Goal: Ask a question: Seek information or help from site administrators or community

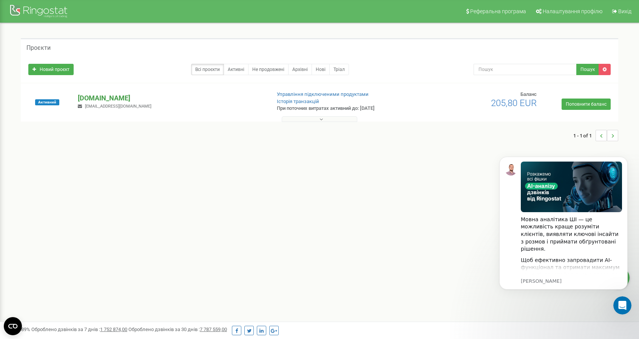
click at [100, 96] on p "[DOMAIN_NAME]" at bounding box center [171, 98] width 187 height 10
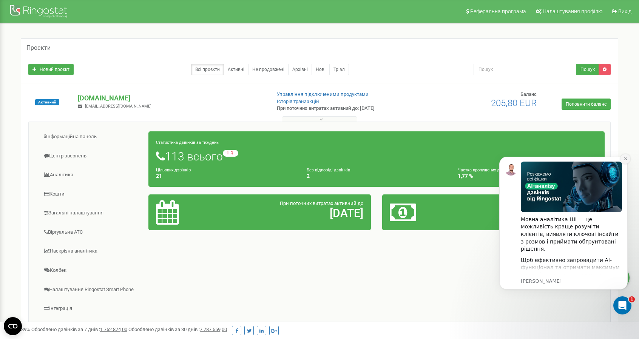
click at [624, 160] on icon "Dismiss notification" at bounding box center [625, 158] width 3 height 3
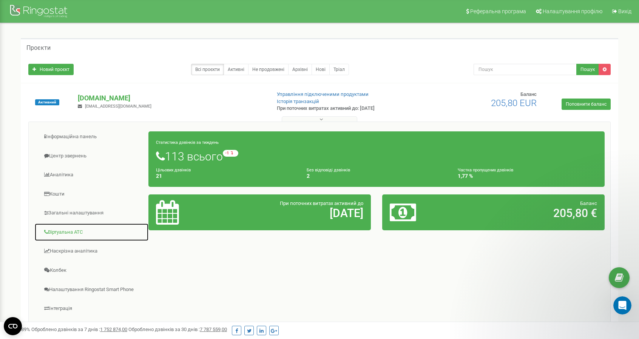
click at [85, 226] on link "Віртуальна АТС" at bounding box center [91, 232] width 114 height 19
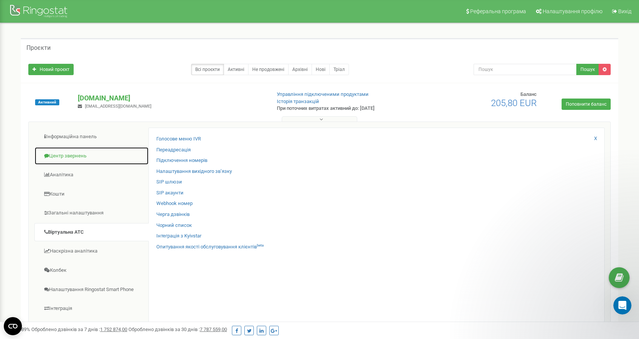
click at [94, 155] on link "Центр звернень" at bounding box center [91, 156] width 114 height 19
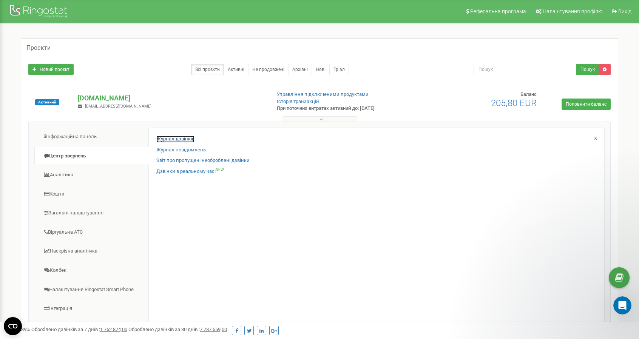
click at [184, 136] on link "Журнал дзвінків" at bounding box center [175, 139] width 38 height 7
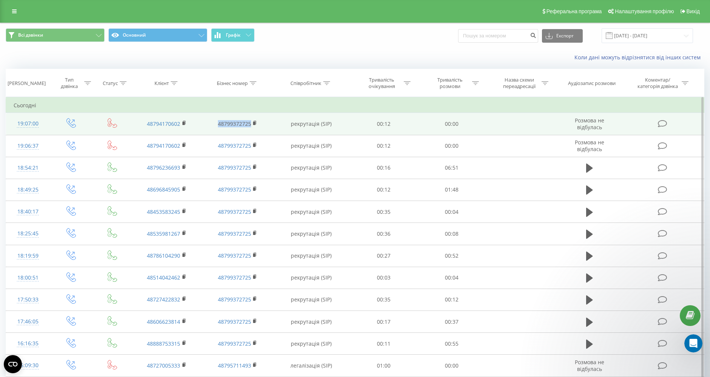
drag, startPoint x: 213, startPoint y: 122, endPoint x: 252, endPoint y: 127, distance: 39.1
click at [252, 127] on td "48799372725" at bounding box center [237, 124] width 71 height 22
copy link "48799372725"
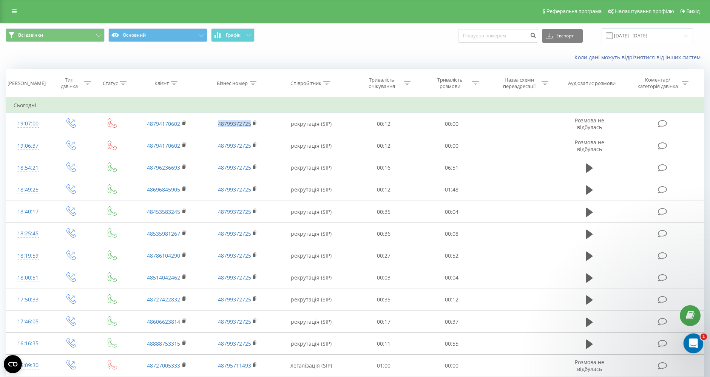
click at [698, 343] on div "Відкрити програму для спілкування Intercom" at bounding box center [692, 342] width 25 height 25
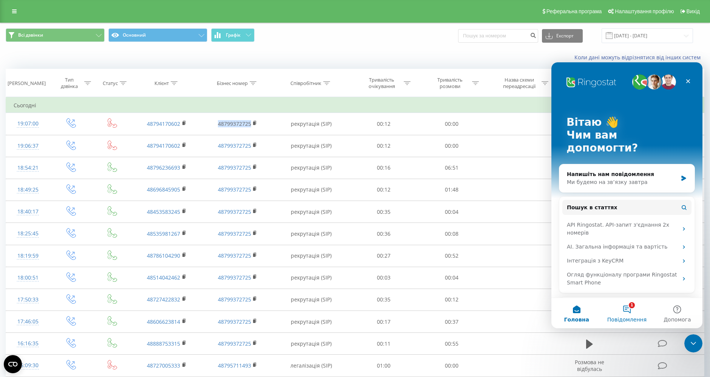
click at [624, 312] on button "1 Повідомлення" at bounding box center [627, 313] width 50 height 30
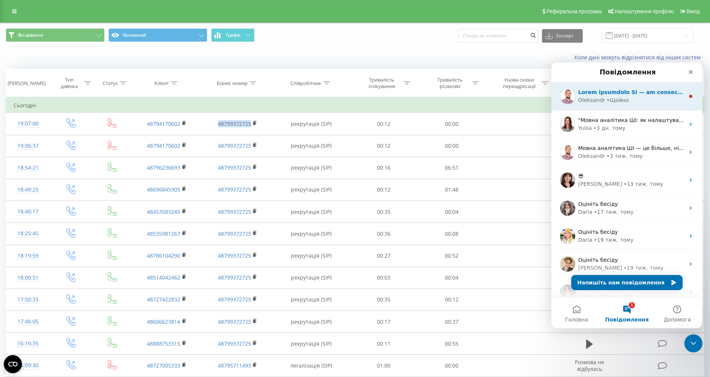
click at [630, 102] on div "Oleksandr • Щойно" at bounding box center [631, 100] width 106 height 8
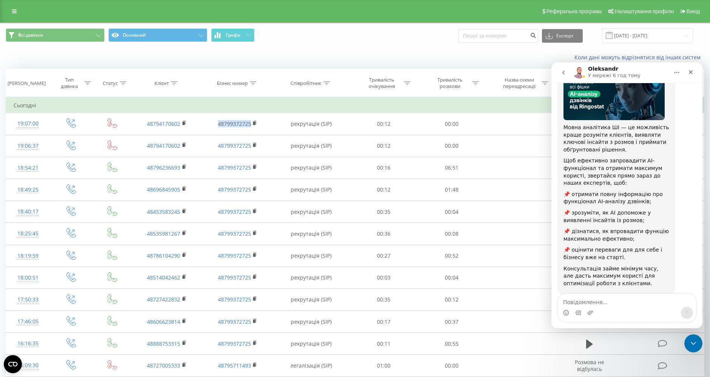
scroll to position [74, 0]
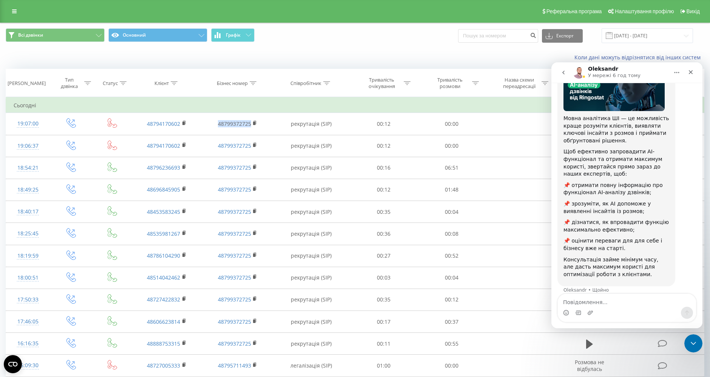
click at [565, 76] on button "go back" at bounding box center [563, 72] width 14 height 14
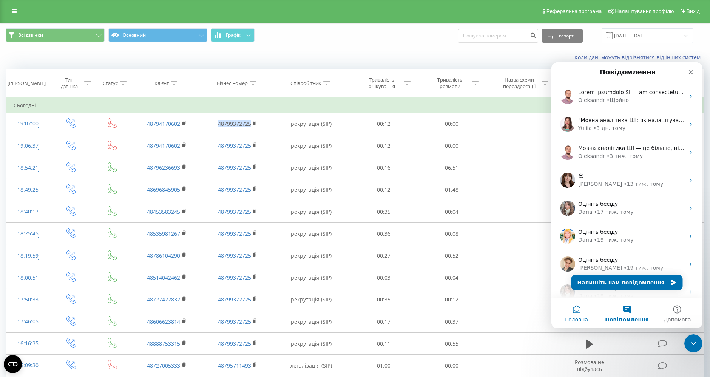
click at [572, 308] on button "Головна" at bounding box center [576, 313] width 50 height 30
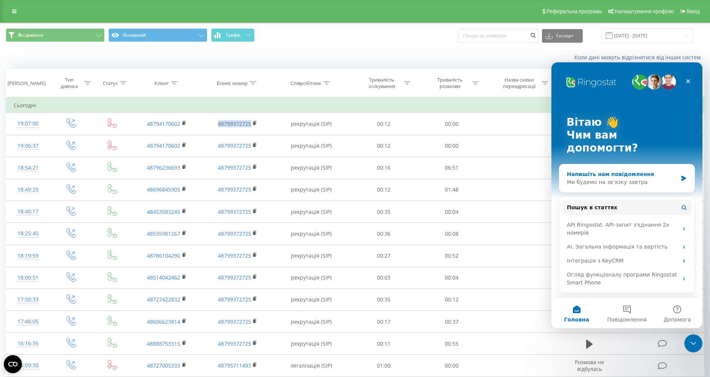
click at [616, 164] on div "Напишіть нам повідомлення Ми будемо на зв’язку завтра" at bounding box center [626, 178] width 135 height 28
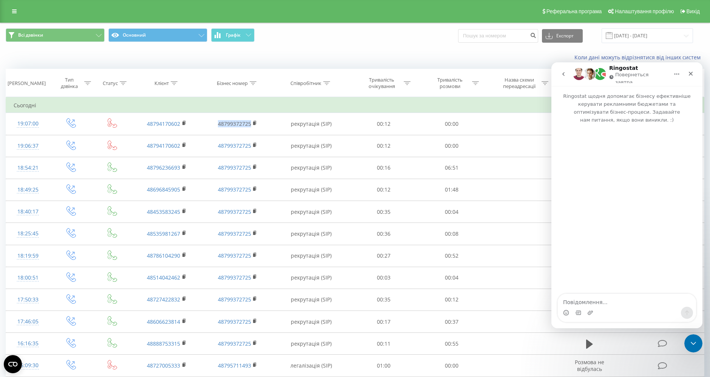
type textarea "Ж"
type textarea "Доброго дня, проблема з вхідними дзвінками. Система говорить про те що номер не…"
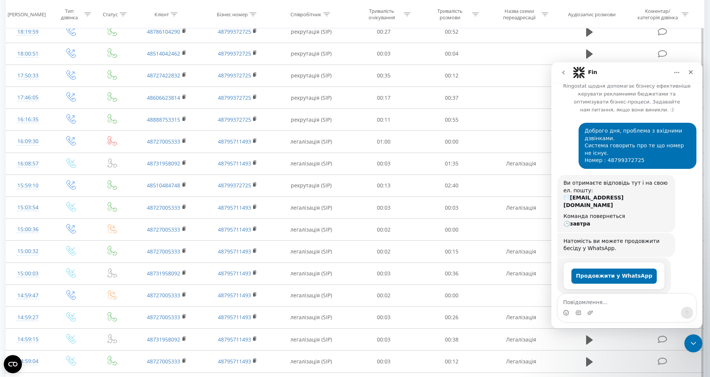
scroll to position [310, 0]
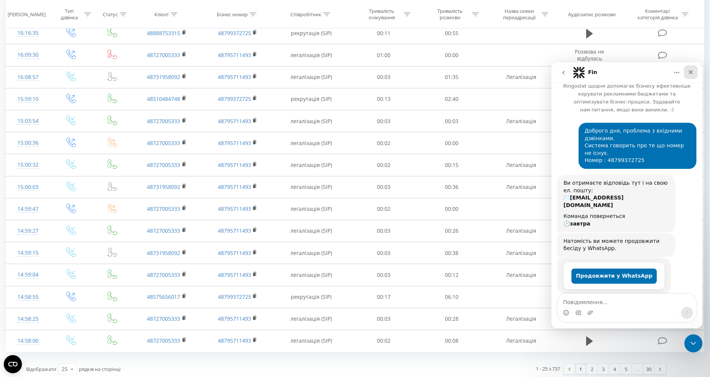
click at [690, 69] on div "Закрити" at bounding box center [691, 72] width 14 height 14
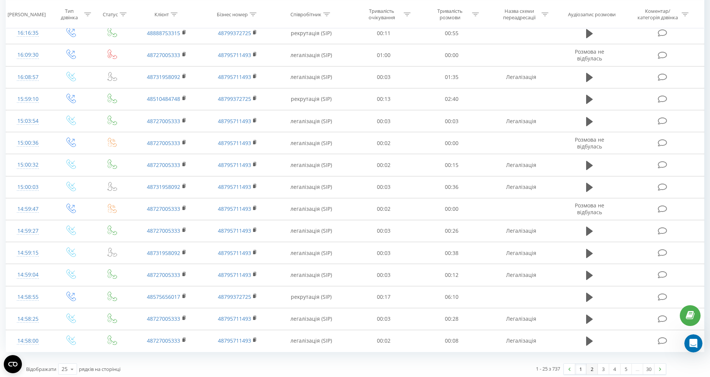
click at [590, 366] on link "2" at bounding box center [591, 369] width 11 height 11
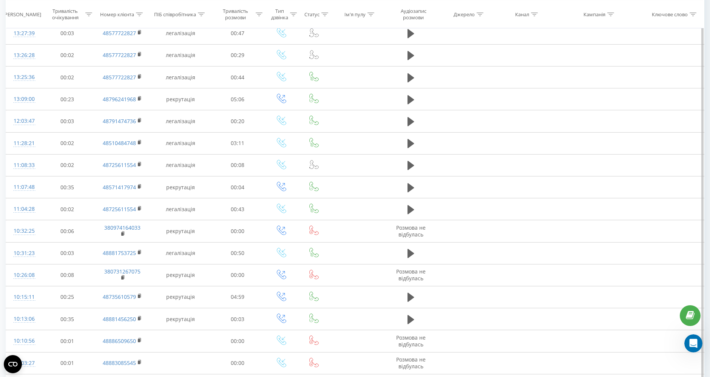
scroll to position [310, 0]
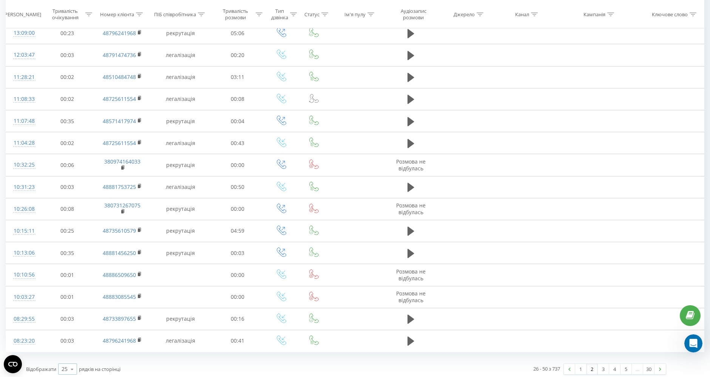
click at [66, 365] on div "25" at bounding box center [65, 369] width 6 height 8
click at [73, 355] on div "100" at bounding box center [68, 358] width 18 height 11
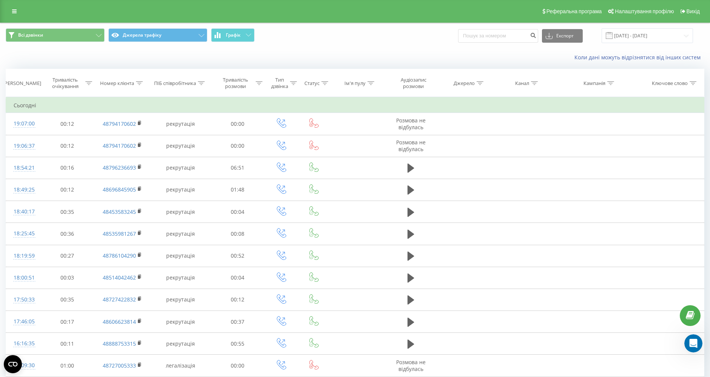
scroll to position [310, 0]
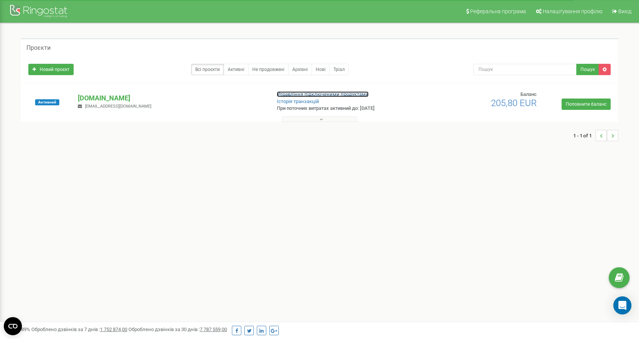
click at [292, 94] on link "Управління підключеними продуктами" at bounding box center [323, 94] width 92 height 6
click at [94, 100] on p "[DOMAIN_NAME]" at bounding box center [171, 98] width 187 height 10
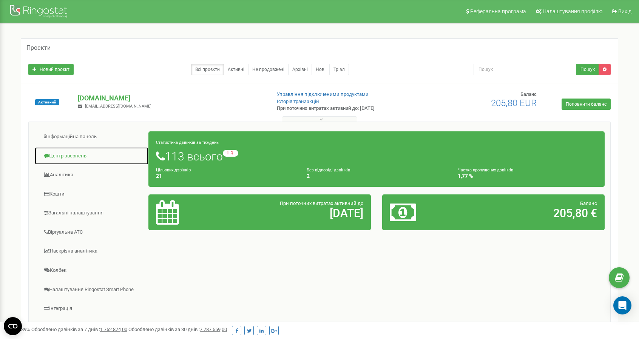
click at [83, 153] on link "Центр звернень" at bounding box center [91, 156] width 114 height 19
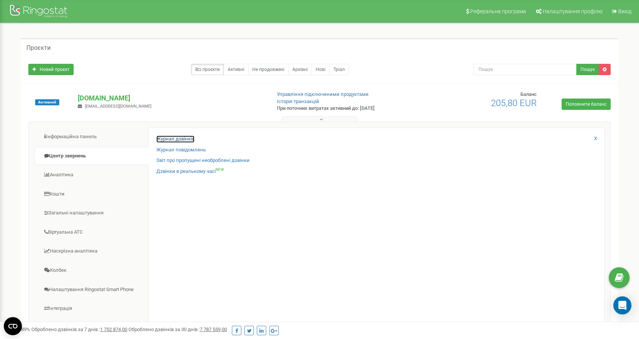
click at [181, 138] on link "Журнал дзвінків" at bounding box center [175, 139] width 38 height 7
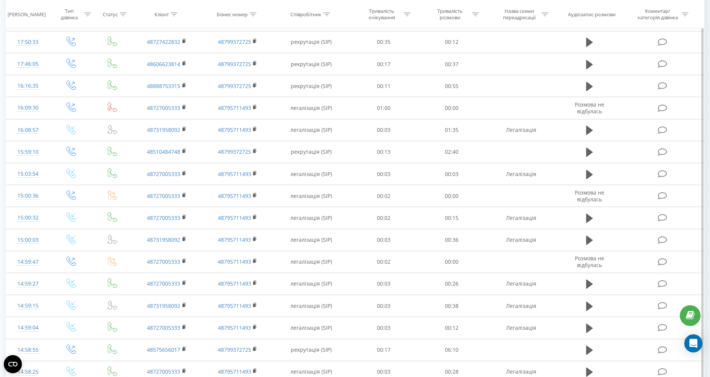
scroll to position [310, 0]
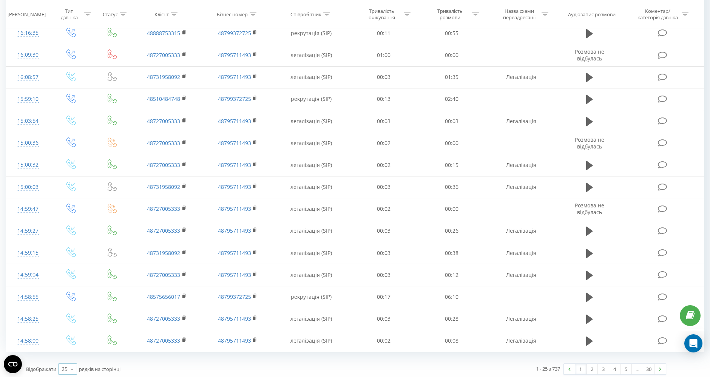
click at [67, 369] on icon at bounding box center [71, 369] width 11 height 15
click at [70, 358] on span "100" at bounding box center [66, 358] width 9 height 7
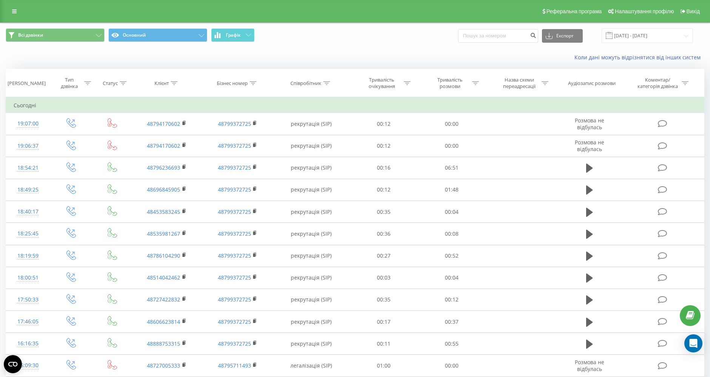
click at [86, 81] on icon at bounding box center [88, 83] width 7 height 4
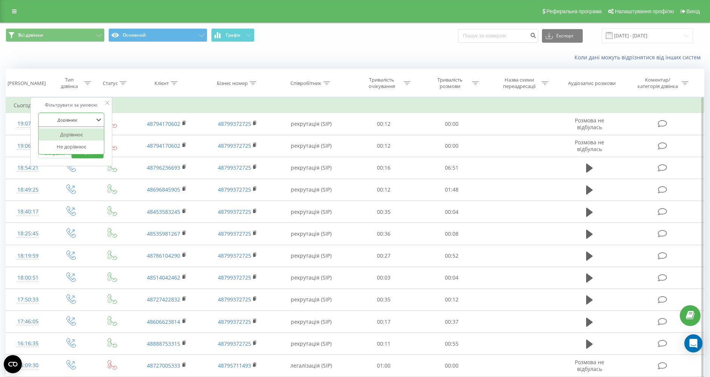
click at [71, 119] on div at bounding box center [67, 119] width 54 height 7
click at [67, 136] on div "Дорівнює" at bounding box center [72, 134] width 66 height 12
click at [66, 137] on div "Введіть значення" at bounding box center [67, 138] width 54 height 6
click at [63, 156] on div "Вхідний" at bounding box center [72, 153] width 66 height 12
click at [77, 154] on span "OK" at bounding box center [87, 153] width 21 height 12
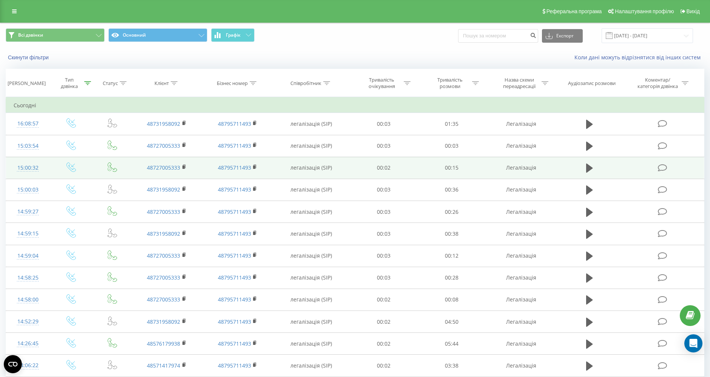
scroll to position [394, 0]
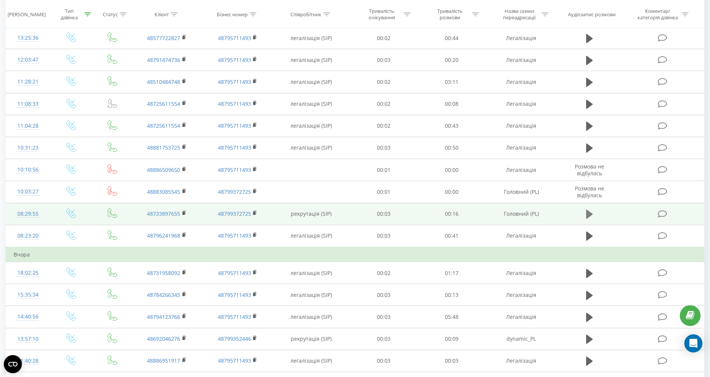
click at [587, 210] on icon at bounding box center [589, 214] width 7 height 9
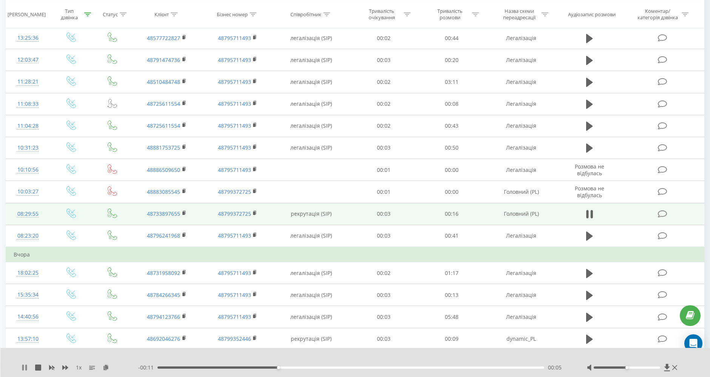
click at [25, 367] on icon at bounding box center [26, 367] width 2 height 6
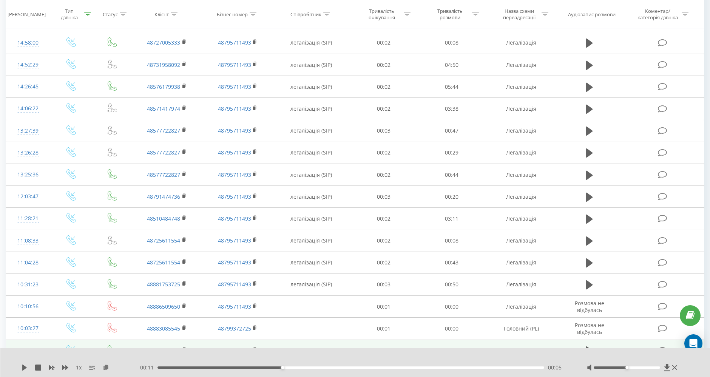
scroll to position [649, 0]
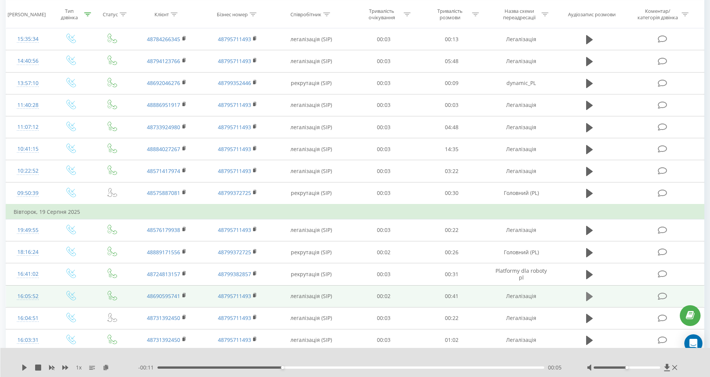
click at [590, 292] on icon at bounding box center [589, 296] width 7 height 9
click at [325, 367] on div "00:18" at bounding box center [350, 367] width 387 height 2
click at [484, 368] on div "- 00:20 00:20 00:20" at bounding box center [353, 368] width 430 height 8
click at [484, 368] on div "00:20" at bounding box center [350, 367] width 387 height 2
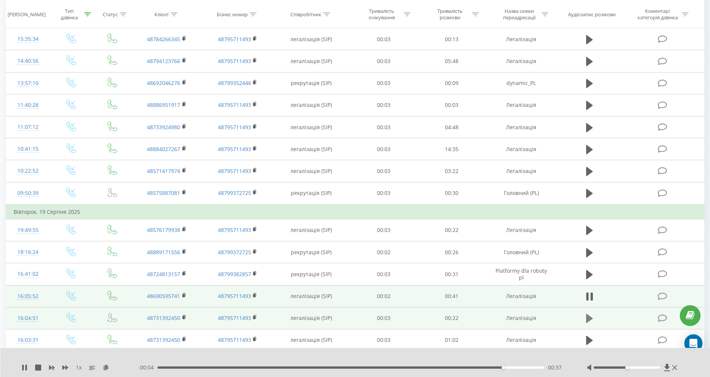
click at [591, 313] on icon at bounding box center [589, 318] width 7 height 11
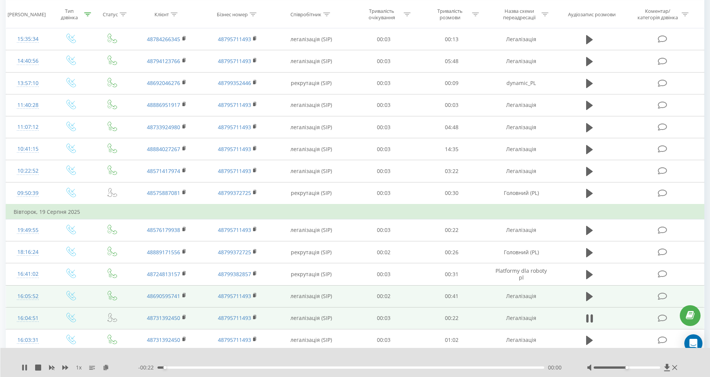
click at [401, 364] on div "- 00:22 00:00 00:00" at bounding box center [353, 368] width 430 height 8
click at [398, 367] on div "00:14" at bounding box center [350, 367] width 387 height 2
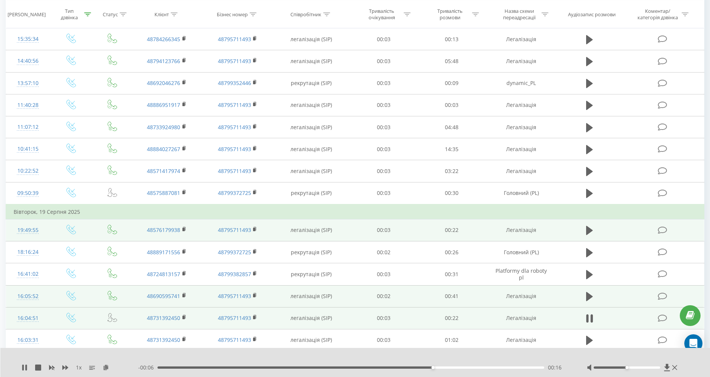
click at [595, 225] on button at bounding box center [589, 230] width 11 height 11
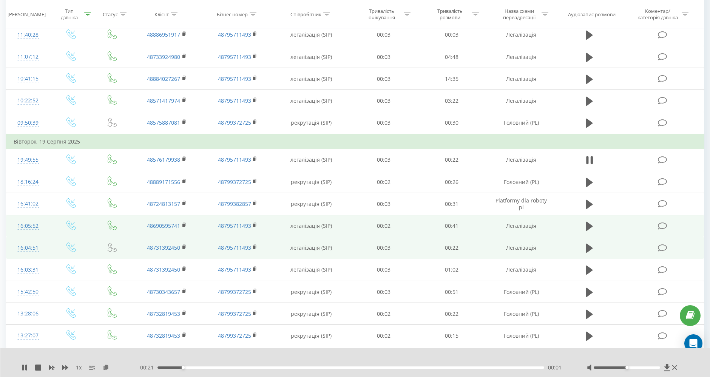
scroll to position [720, 0]
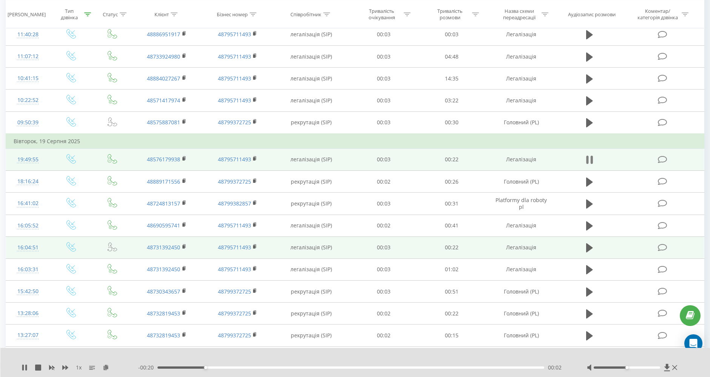
click at [594, 154] on button at bounding box center [589, 159] width 11 height 11
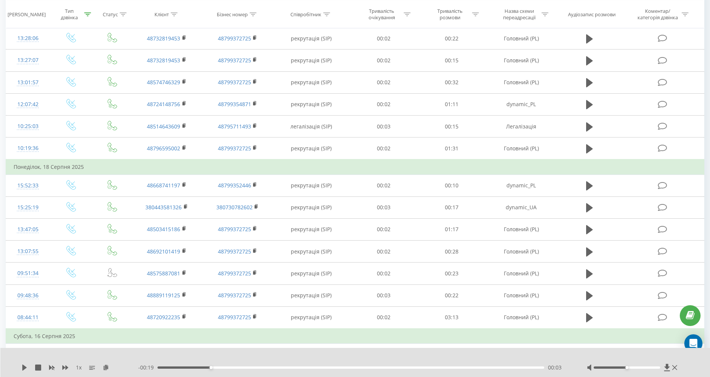
scroll to position [995, 0]
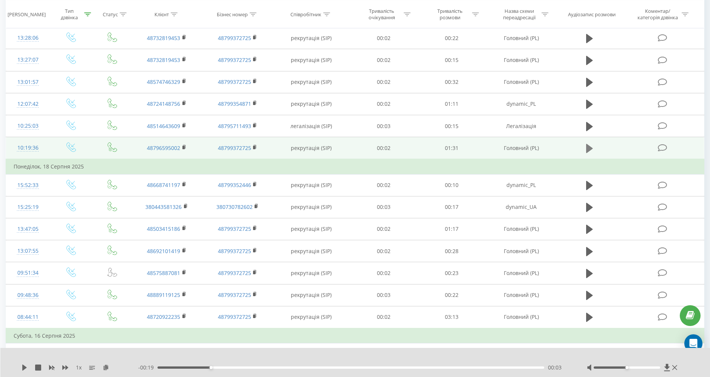
click at [589, 144] on icon at bounding box center [589, 148] width 7 height 9
click at [343, 366] on div "00:00" at bounding box center [350, 367] width 387 height 2
click at [26, 367] on icon at bounding box center [26, 367] width 2 height 6
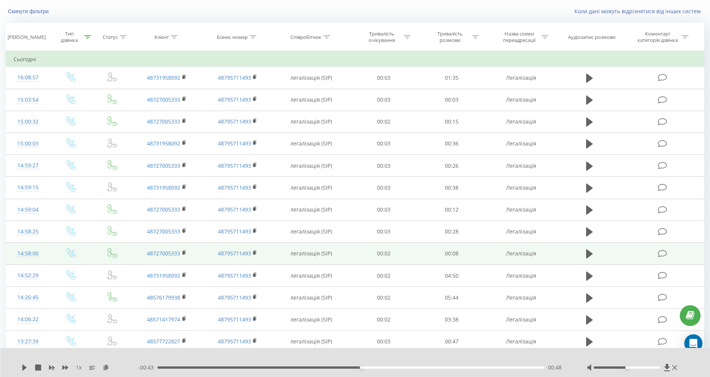
scroll to position [0, 0]
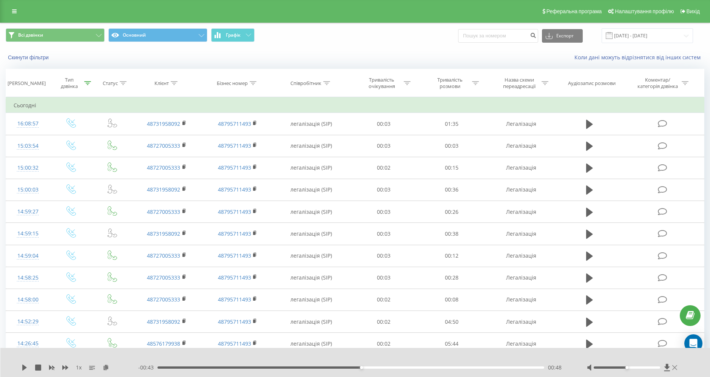
click at [674, 364] on icon at bounding box center [674, 367] width 5 height 6
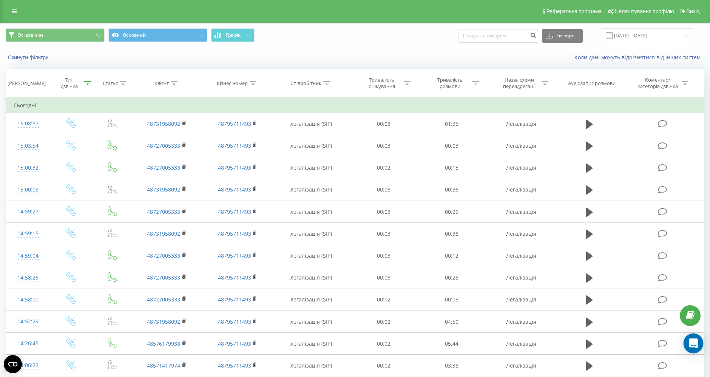
click at [699, 345] on div "Open Intercom Messenger" at bounding box center [694, 343] width 20 height 20
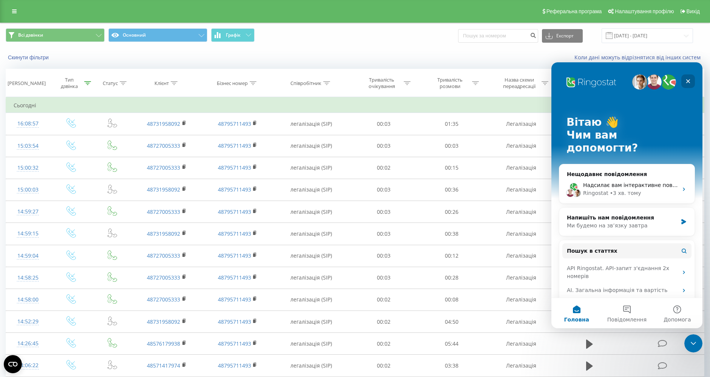
click at [688, 82] on icon "Закрити" at bounding box center [688, 81] width 4 height 4
